Goal: Information Seeking & Learning: Find specific fact

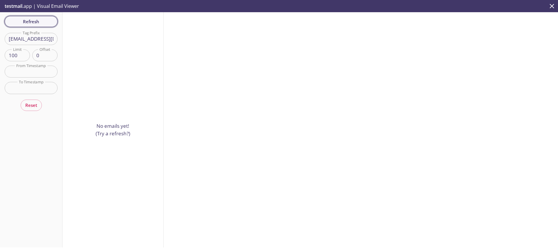
click at [47, 19] on span "Refresh" at bounding box center [31, 22] width 44 height 8
click at [24, 43] on input "[EMAIL_ADDRESS][DOMAIN_NAME]" at bounding box center [31, 39] width 53 height 12
click at [30, 24] on div "Refresh Filters Tag Prefix Tag Prefix Limit 100 Limit Offset 0 Offset From Time…" at bounding box center [31, 129] width 62 height 235
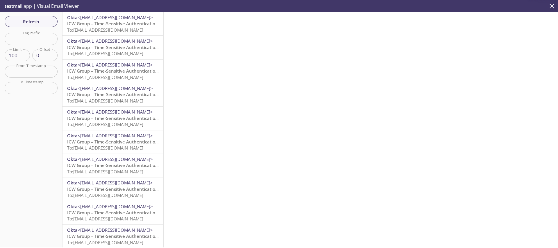
click at [108, 29] on span "To: [EMAIL_ADDRESS][DOMAIN_NAME]" at bounding box center [105, 30] width 76 height 6
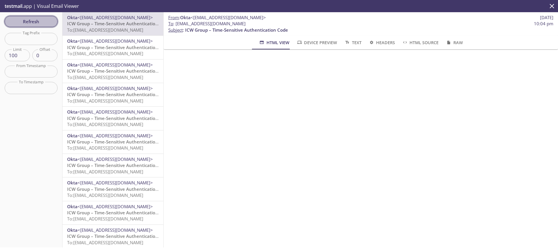
click at [15, 16] on button "Refresh" at bounding box center [31, 21] width 53 height 11
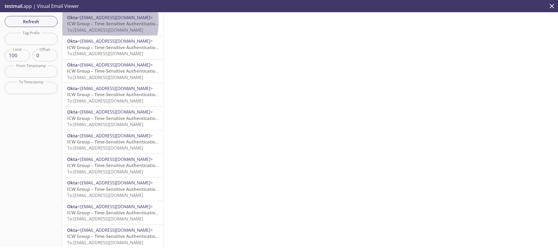
click at [94, 22] on span "ICW Group – Time-Sensitive Authentication Code" at bounding box center [118, 24] width 103 height 6
